Goal: Task Accomplishment & Management: Manage account settings

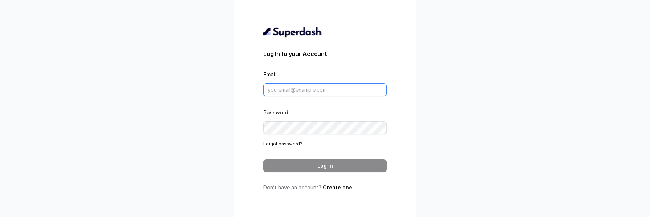
click at [316, 92] on input "Email" at bounding box center [324, 89] width 123 height 13
click at [209, 107] on div "Log In to your Account Email Password Forgot password? Log In Don’t have an acc…" at bounding box center [325, 108] width 650 height 217
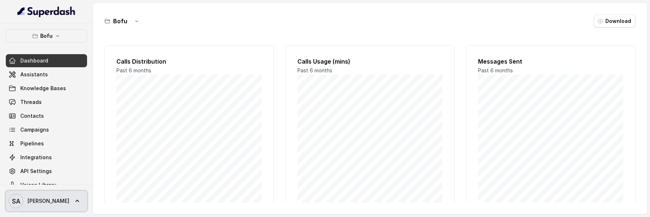
click at [44, 201] on span "[PERSON_NAME]" at bounding box center [49, 200] width 42 height 7
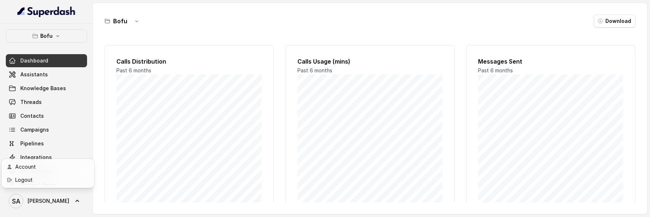
click at [147, 159] on div "Bofu Dashboard Assistants Knowledge Bases Threads Contacts Campaigns Pipelines …" at bounding box center [325, 108] width 650 height 217
click at [67, 43] on div "Bofu Dashboard Assistants Knowledge Bases Threads Contacts Campaigns Pipelines …" at bounding box center [46, 110] width 81 height 162
click at [67, 36] on button "Bofu" at bounding box center [46, 35] width 81 height 13
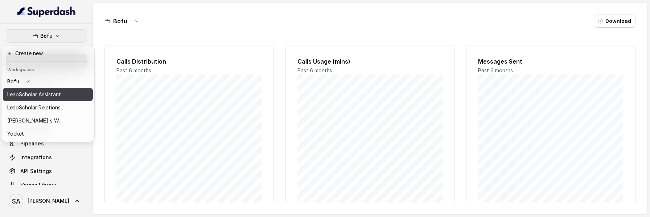
click at [60, 95] on p "LeapScholar Assistant" at bounding box center [34, 94] width 54 height 9
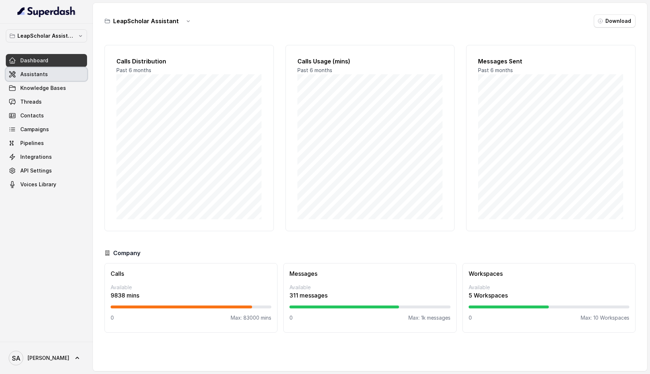
click at [58, 73] on link "Assistants" at bounding box center [46, 74] width 81 height 13
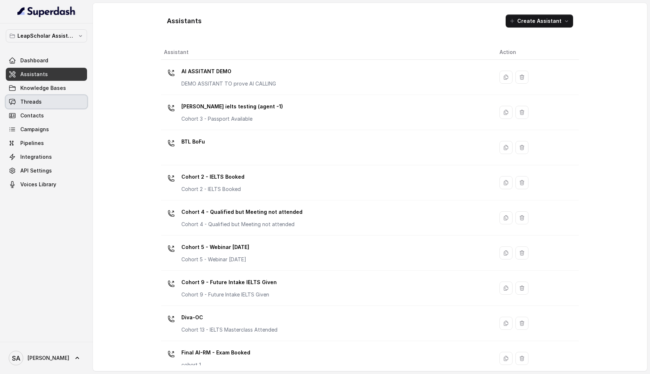
click at [53, 98] on link "Threads" at bounding box center [46, 101] width 81 height 13
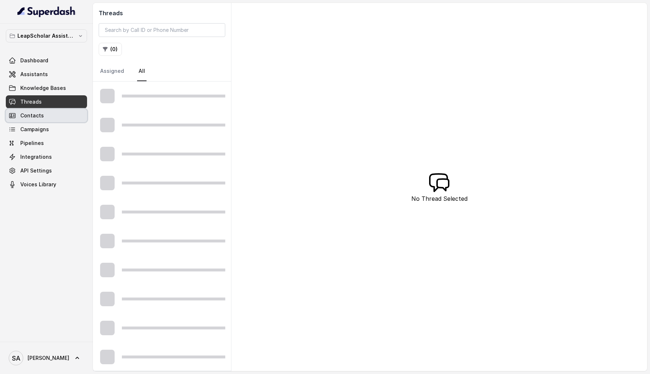
click at [42, 117] on span "Contacts" at bounding box center [32, 115] width 24 height 7
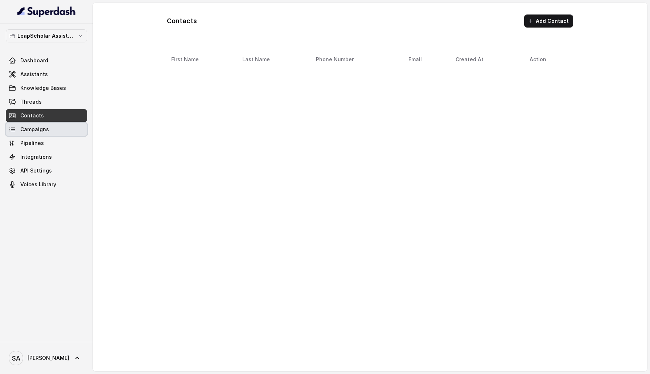
click at [42, 132] on span "Campaigns" at bounding box center [34, 129] width 29 height 7
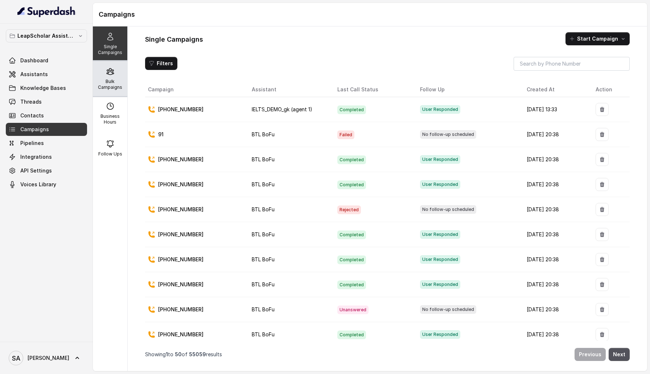
click at [113, 69] on icon at bounding box center [110, 71] width 9 height 9
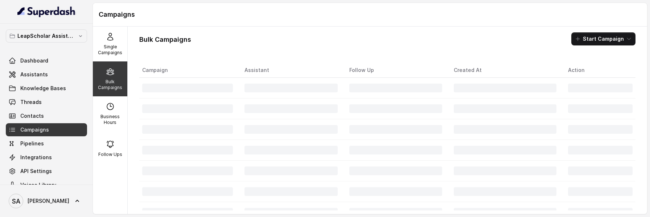
click at [127, 43] on div "Single Campaigns Bulk Campaigns Business Hours Follow Ups" at bounding box center [110, 119] width 35 height 187
click at [116, 114] on p "Business Hours" at bounding box center [110, 120] width 29 height 12
select select "[GEOGRAPHIC_DATA]/[GEOGRAPHIC_DATA]"
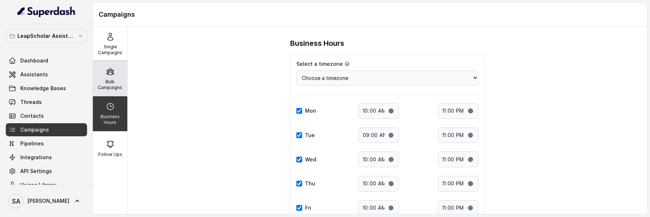
click at [116, 85] on p "Bulk Campaigns" at bounding box center [110, 85] width 29 height 12
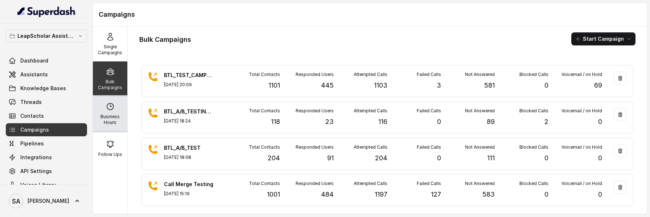
click at [124, 108] on div "Business Hours" at bounding box center [110, 113] width 34 height 35
select select "[GEOGRAPHIC_DATA]/[GEOGRAPHIC_DATA]"
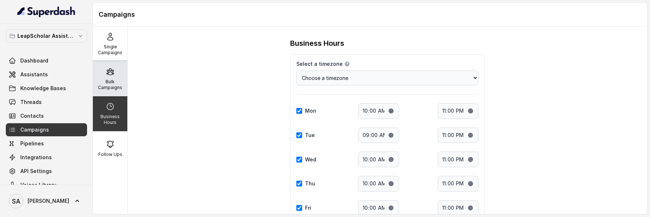
click at [116, 77] on div "Bulk Campaigns" at bounding box center [110, 78] width 34 height 35
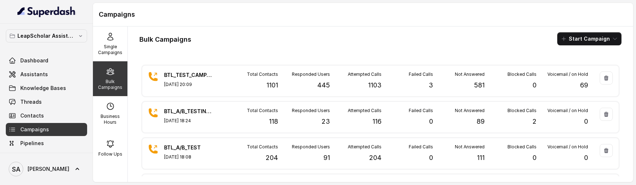
click at [40, 165] on span at bounding box center [46, 169] width 81 height 20
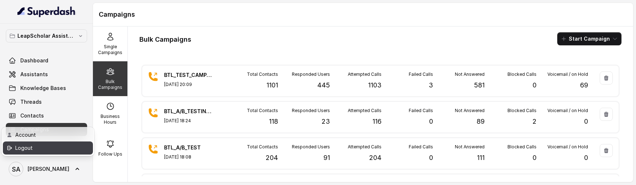
click at [40, 149] on div "Logout" at bounding box center [46, 148] width 62 height 9
